Goal: Find specific page/section: Find specific page/section

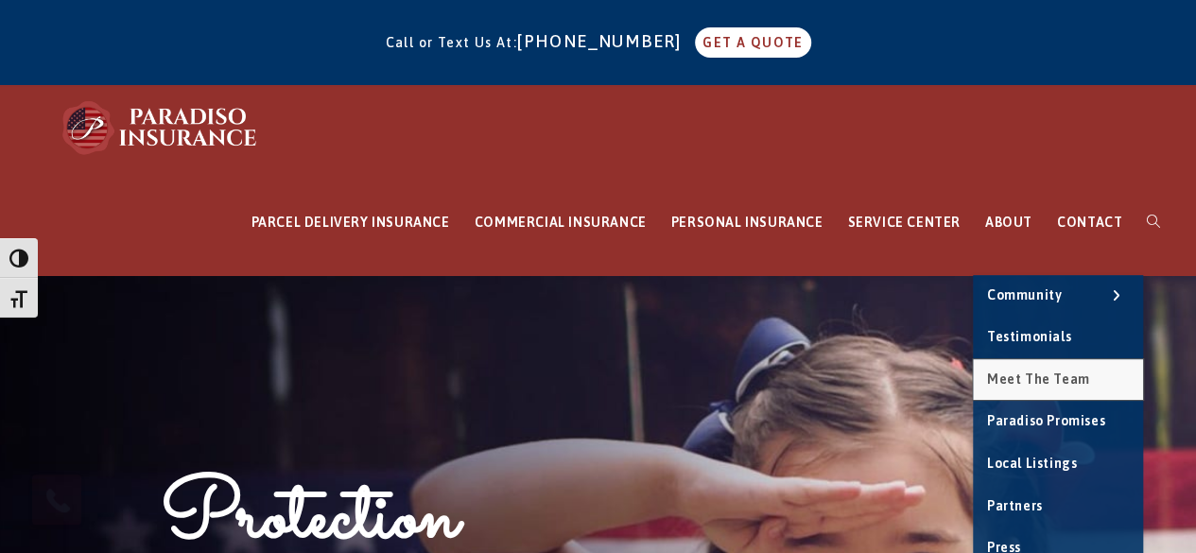
click at [1033, 375] on span "Meet the Team" at bounding box center [1038, 379] width 103 height 15
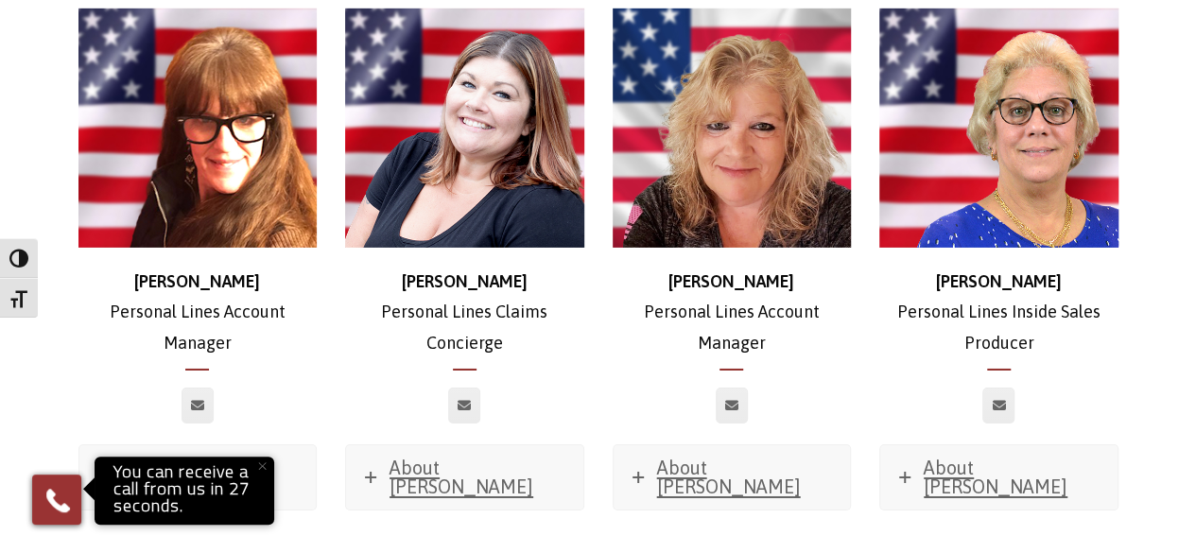
scroll to position [6628, 0]
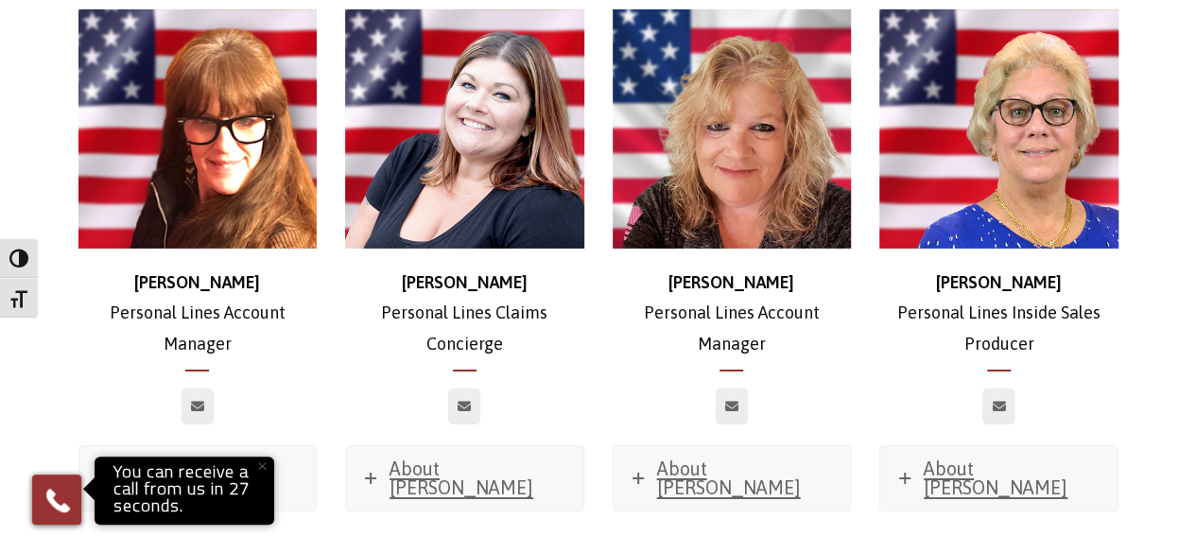
click at [175, 272] on strong "[PERSON_NAME]" at bounding box center [197, 282] width 126 height 20
copy strong "[PERSON_NAME]"
click at [178, 458] on span "About [PERSON_NAME]" at bounding box center [195, 478] width 144 height 41
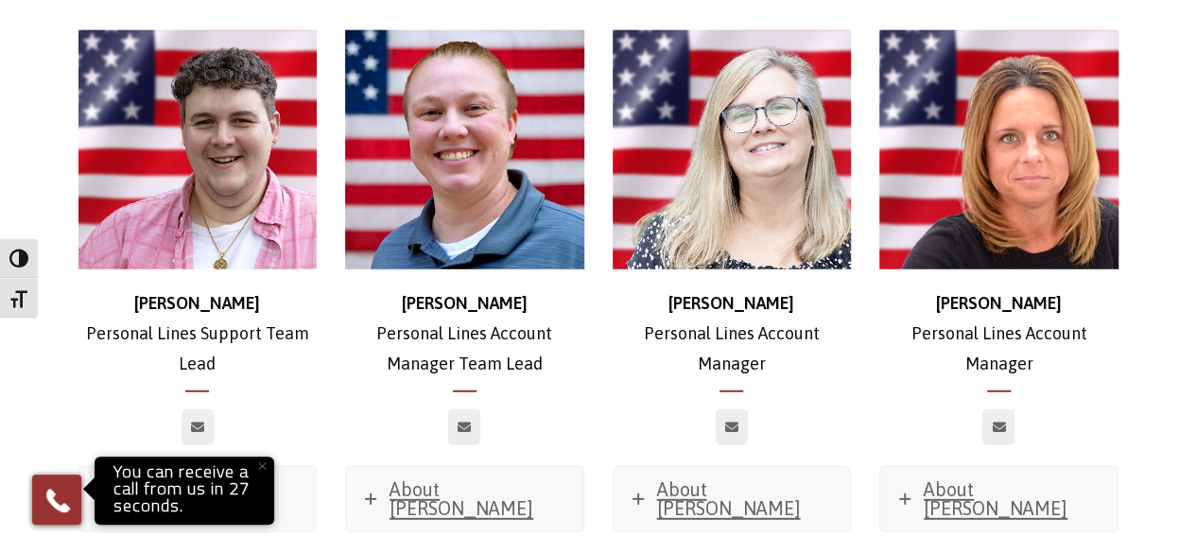
scroll to position [6038, 0]
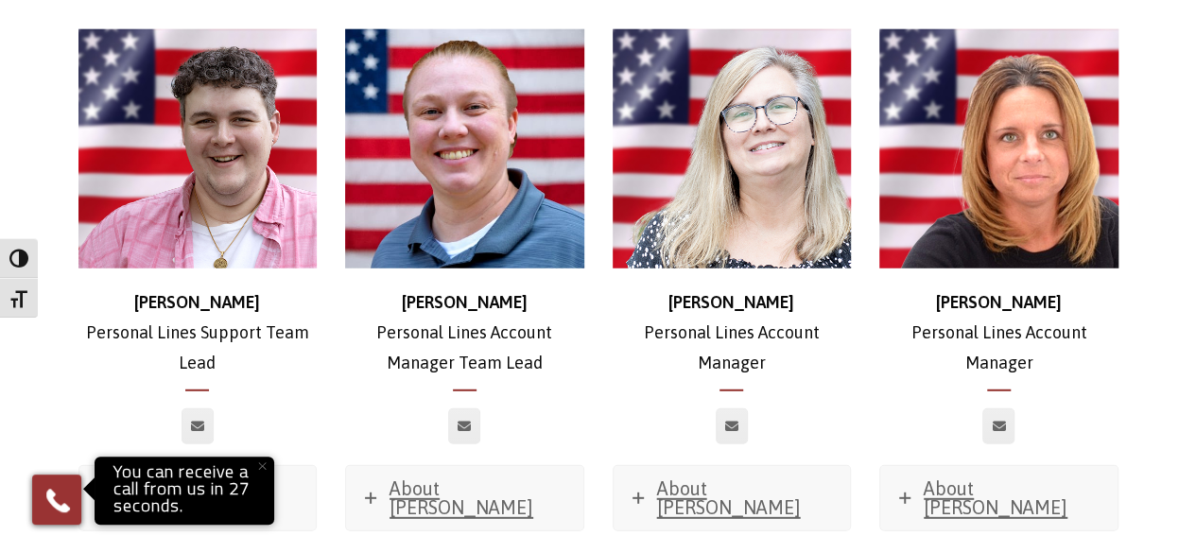
click at [730, 292] on strong "[PERSON_NAME]" at bounding box center [732, 302] width 126 height 20
copy strong "[PERSON_NAME]"
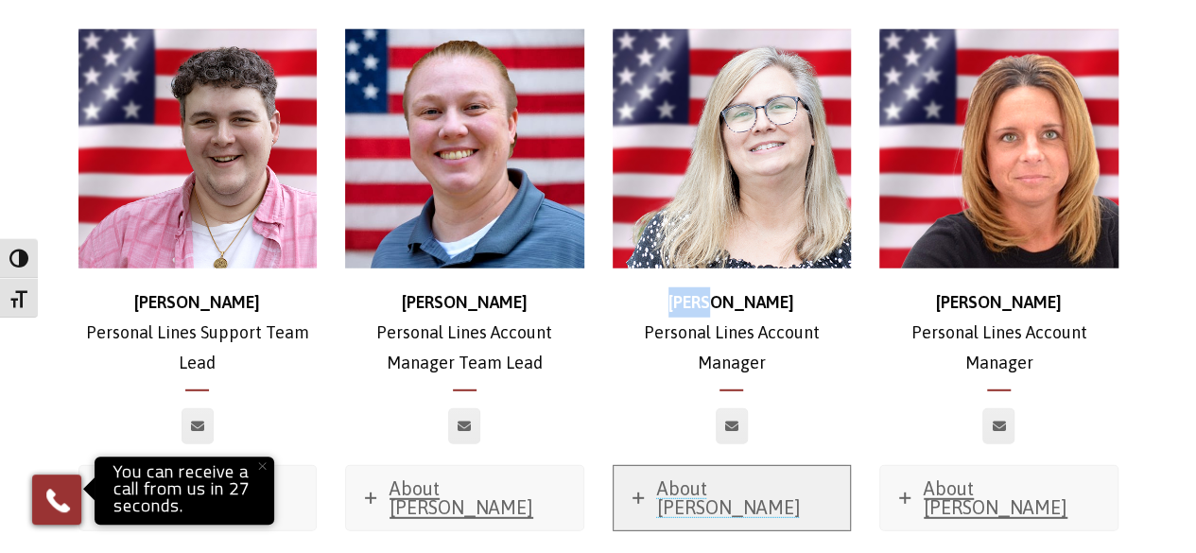
click at [704, 478] on span "About [PERSON_NAME]" at bounding box center [729, 498] width 144 height 41
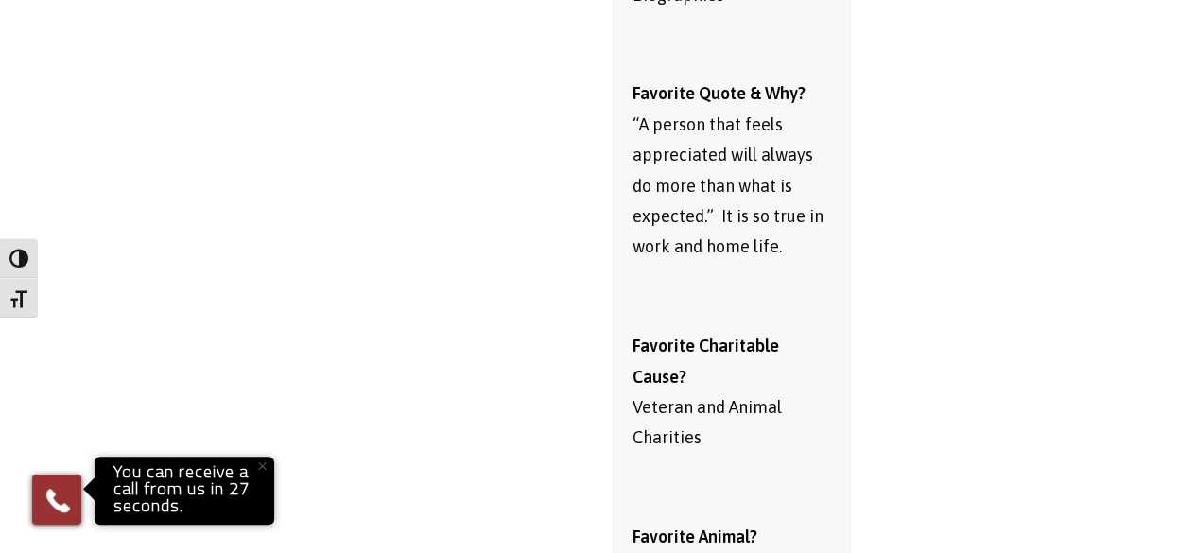
scroll to position [6795, 0]
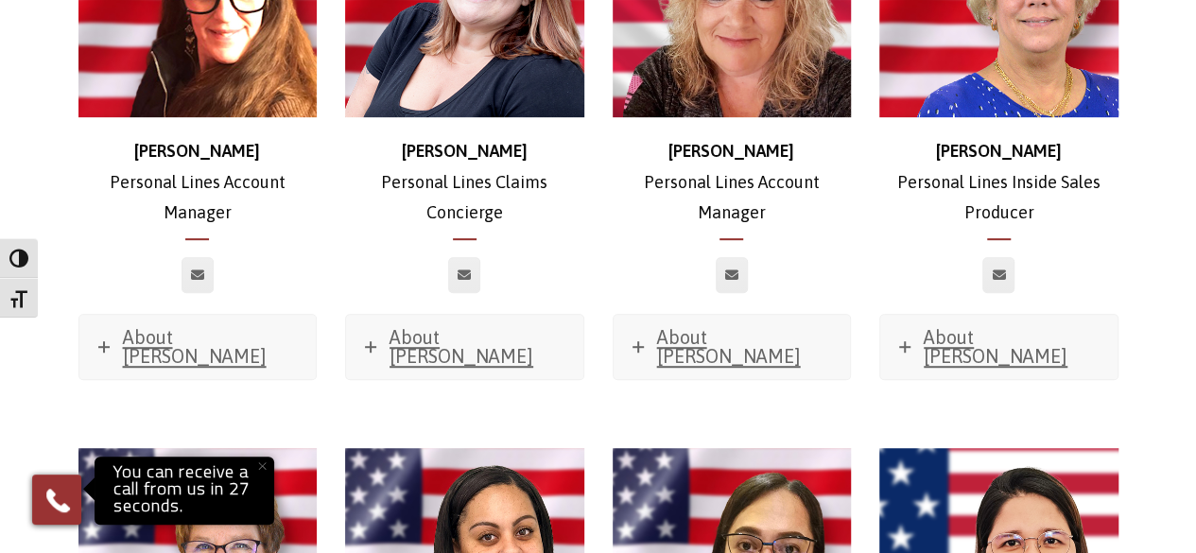
scroll to position [6628, 0]
